Goal: Task Accomplishment & Management: Use online tool/utility

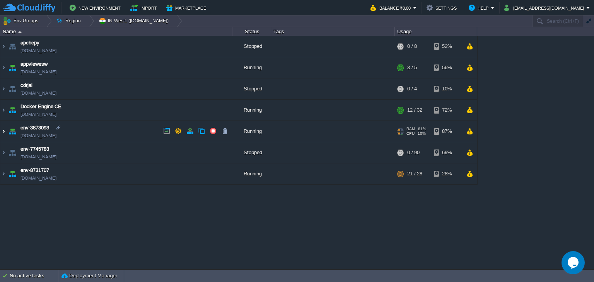
click at [4, 130] on img at bounding box center [3, 131] width 6 height 21
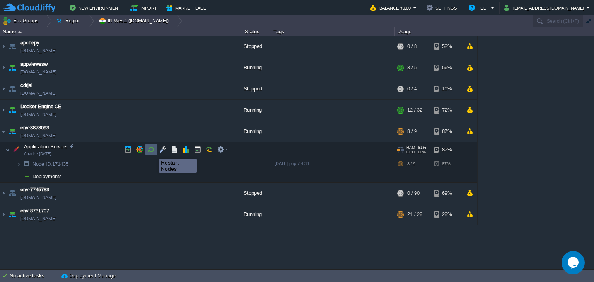
click at [154, 149] on button "button" at bounding box center [151, 149] width 7 height 7
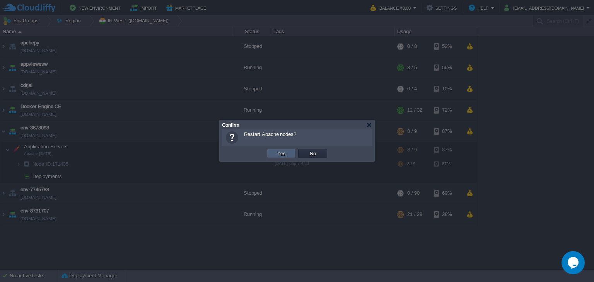
click at [289, 154] on td "Yes" at bounding box center [281, 153] width 29 height 9
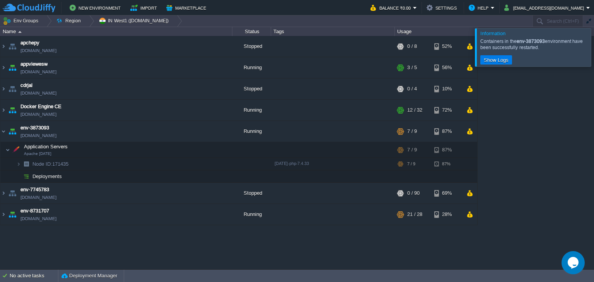
click at [594, 55] on div at bounding box center [604, 47] width 0 height 38
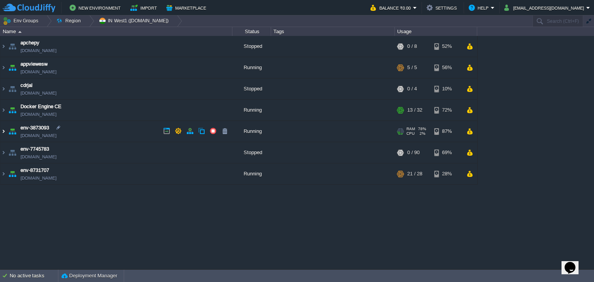
click at [2, 132] on img at bounding box center [3, 131] width 6 height 21
click at [3, 127] on img at bounding box center [3, 131] width 6 height 21
click at [3, 131] on img at bounding box center [3, 131] width 6 height 21
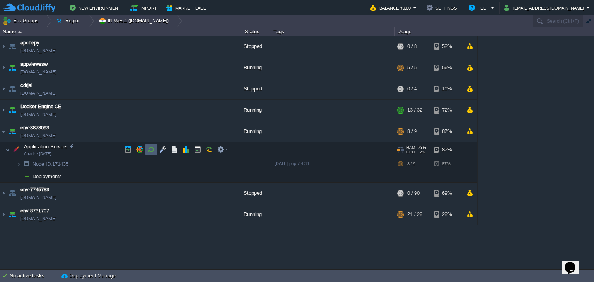
click at [149, 147] on button "button" at bounding box center [151, 149] width 7 height 7
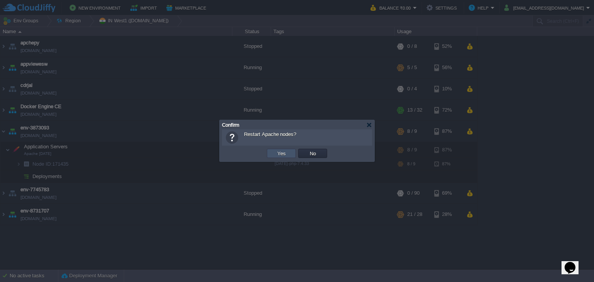
click at [279, 152] on button "Yes" at bounding box center [281, 153] width 13 height 7
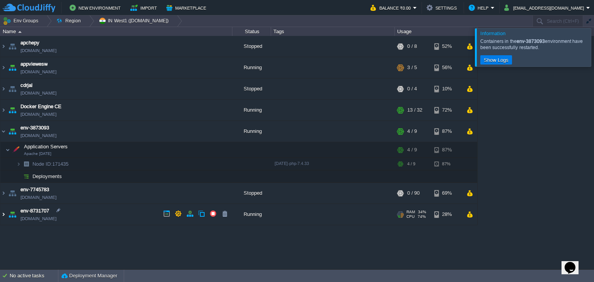
click at [3, 213] on img at bounding box center [3, 214] width 6 height 21
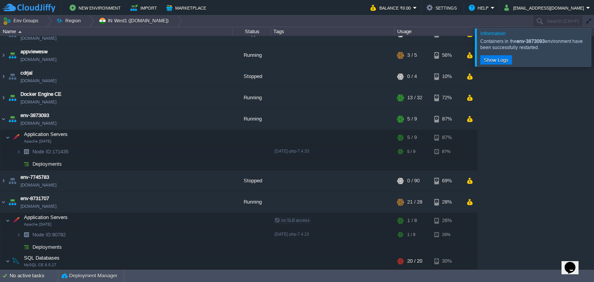
scroll to position [23, 0]
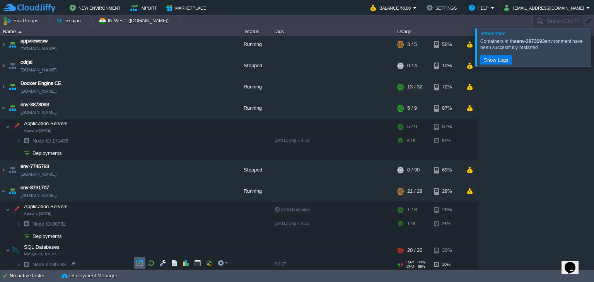
click at [141, 264] on button "button" at bounding box center [139, 263] width 7 height 7
